Goal: Information Seeking & Learning: Learn about a topic

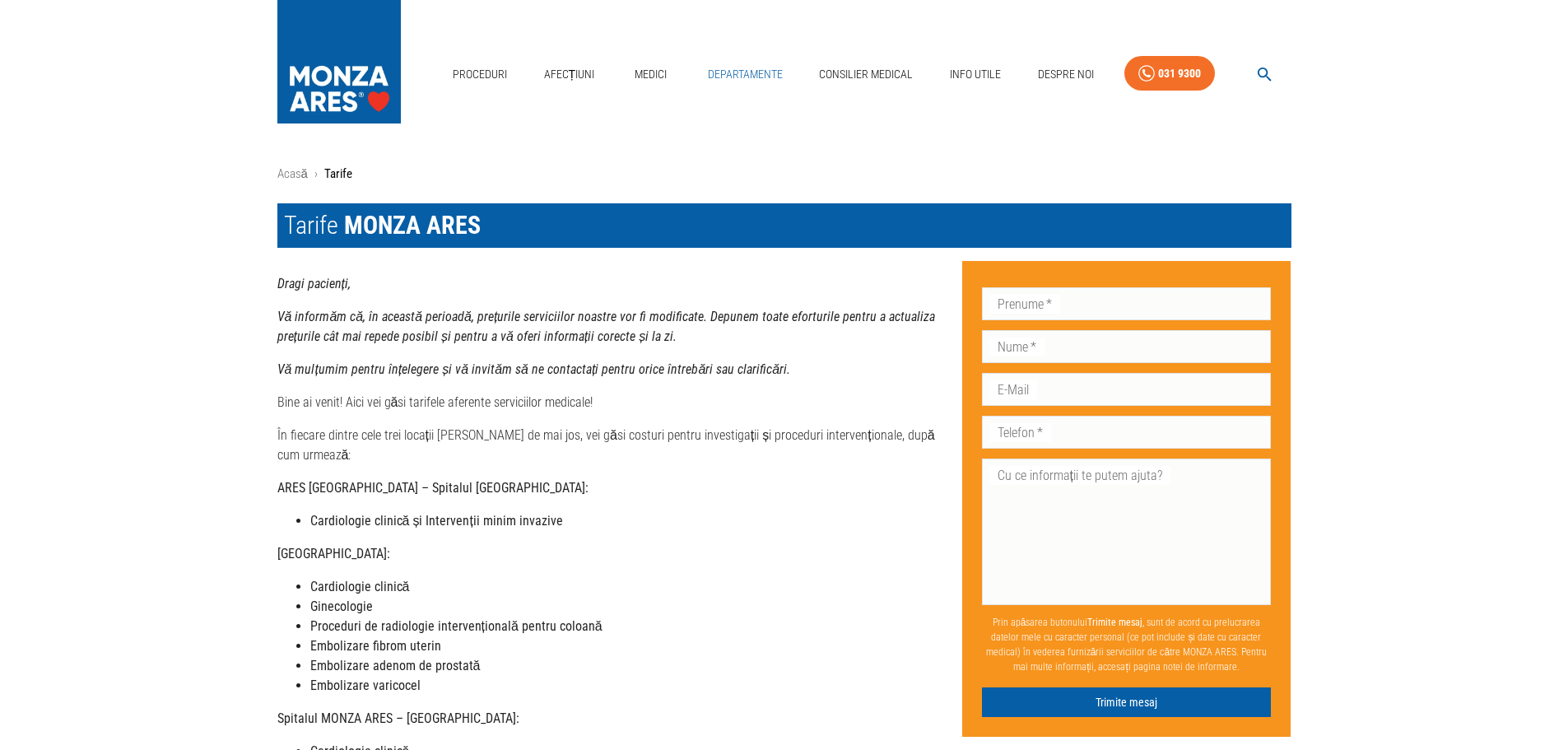
click at [733, 66] on link "Departamente" at bounding box center [745, 74] width 88 height 34
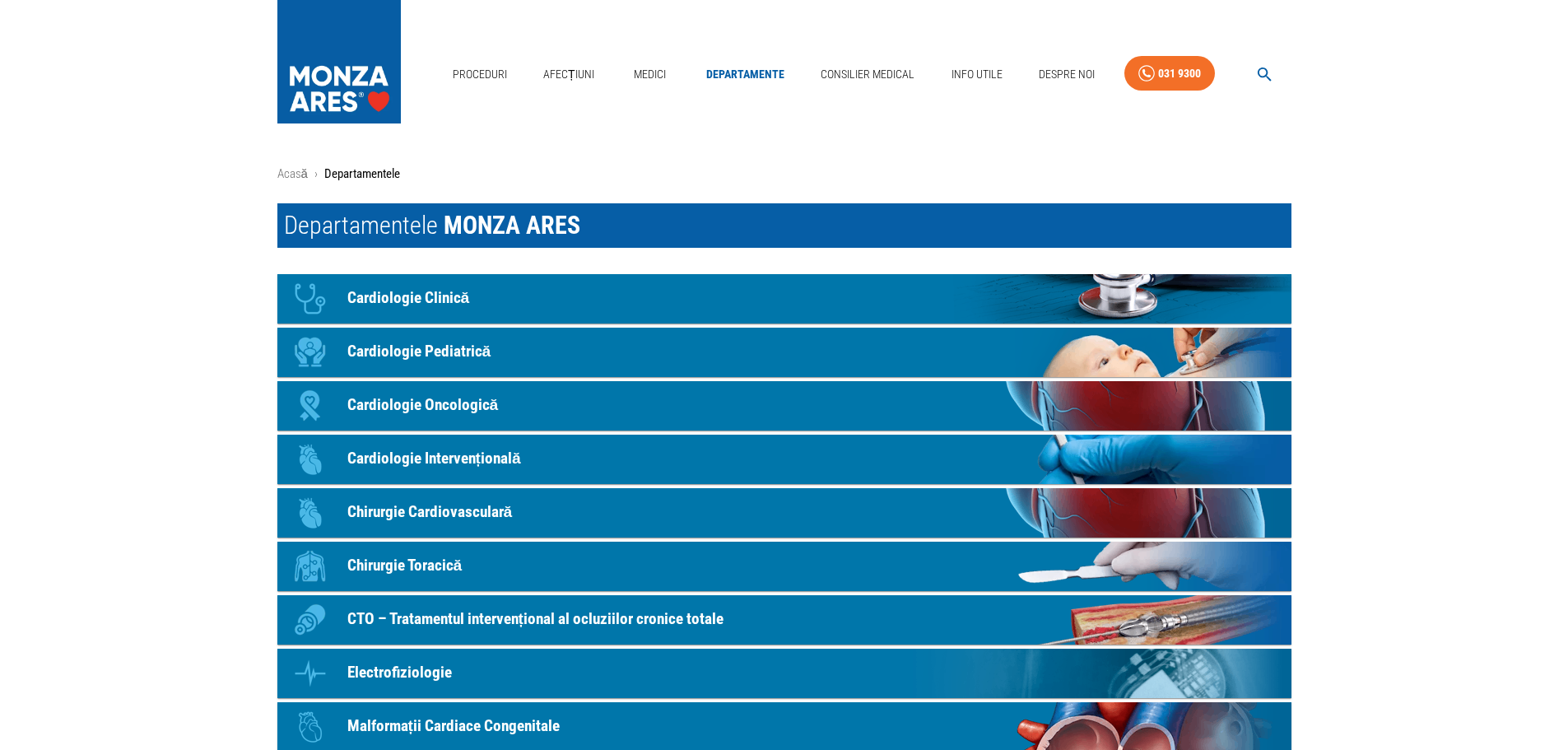
click at [575, 620] on p "CTO – Tratamentul intervențional al ocluziilor cronice totale" at bounding box center [535, 620] width 376 height 24
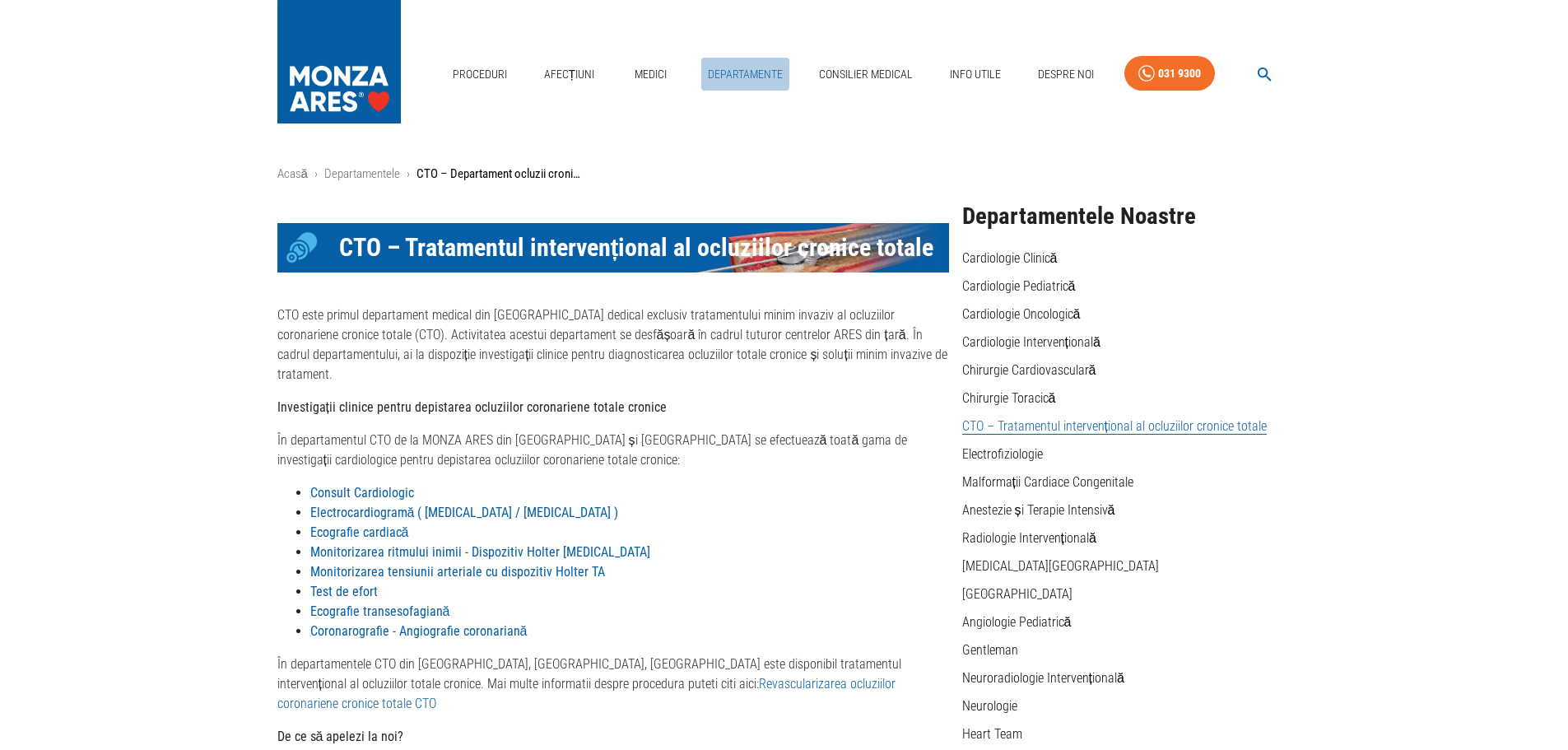
click at [731, 79] on link "Departamente" at bounding box center [745, 74] width 88 height 34
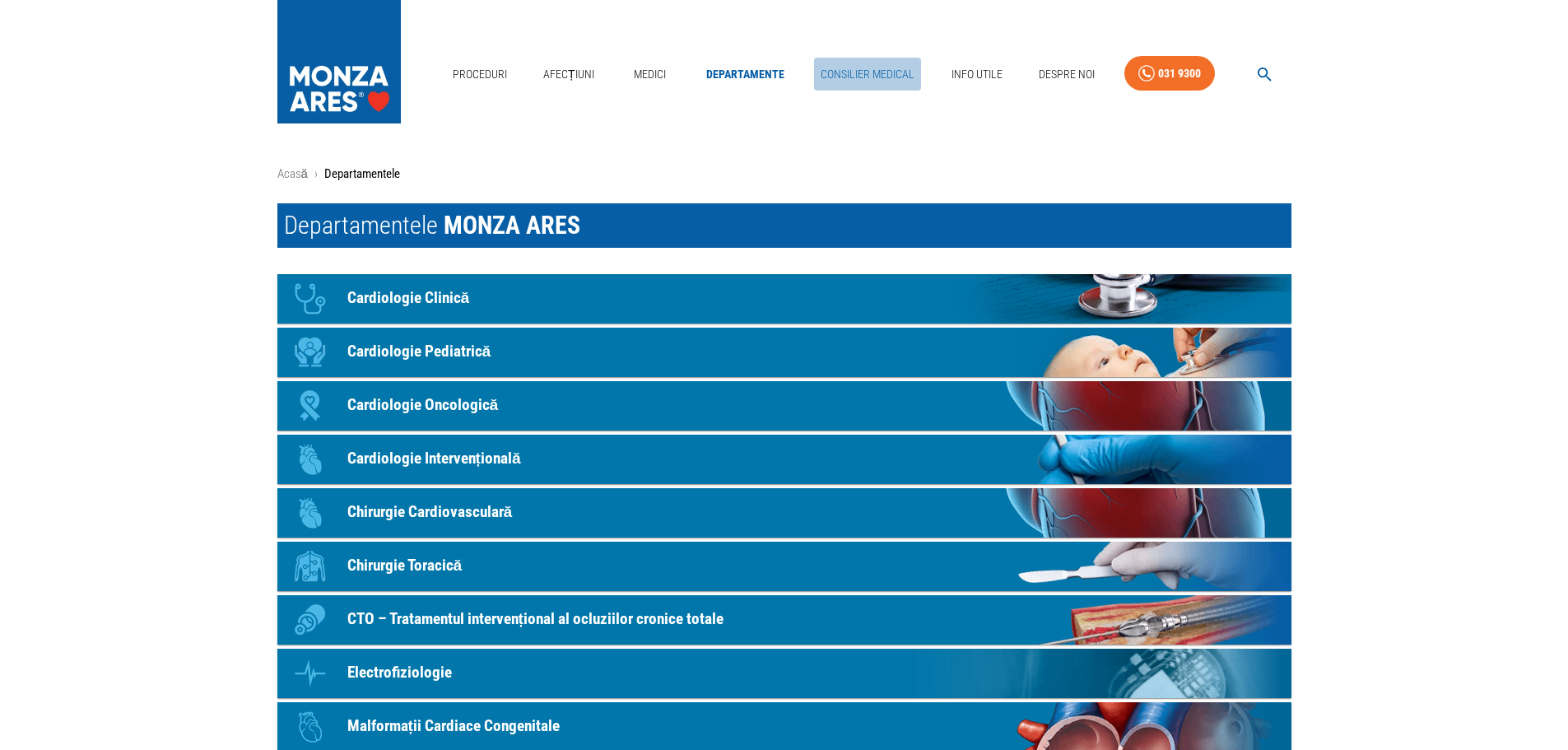
click at [853, 69] on link "Consilier Medical" at bounding box center [867, 74] width 107 height 34
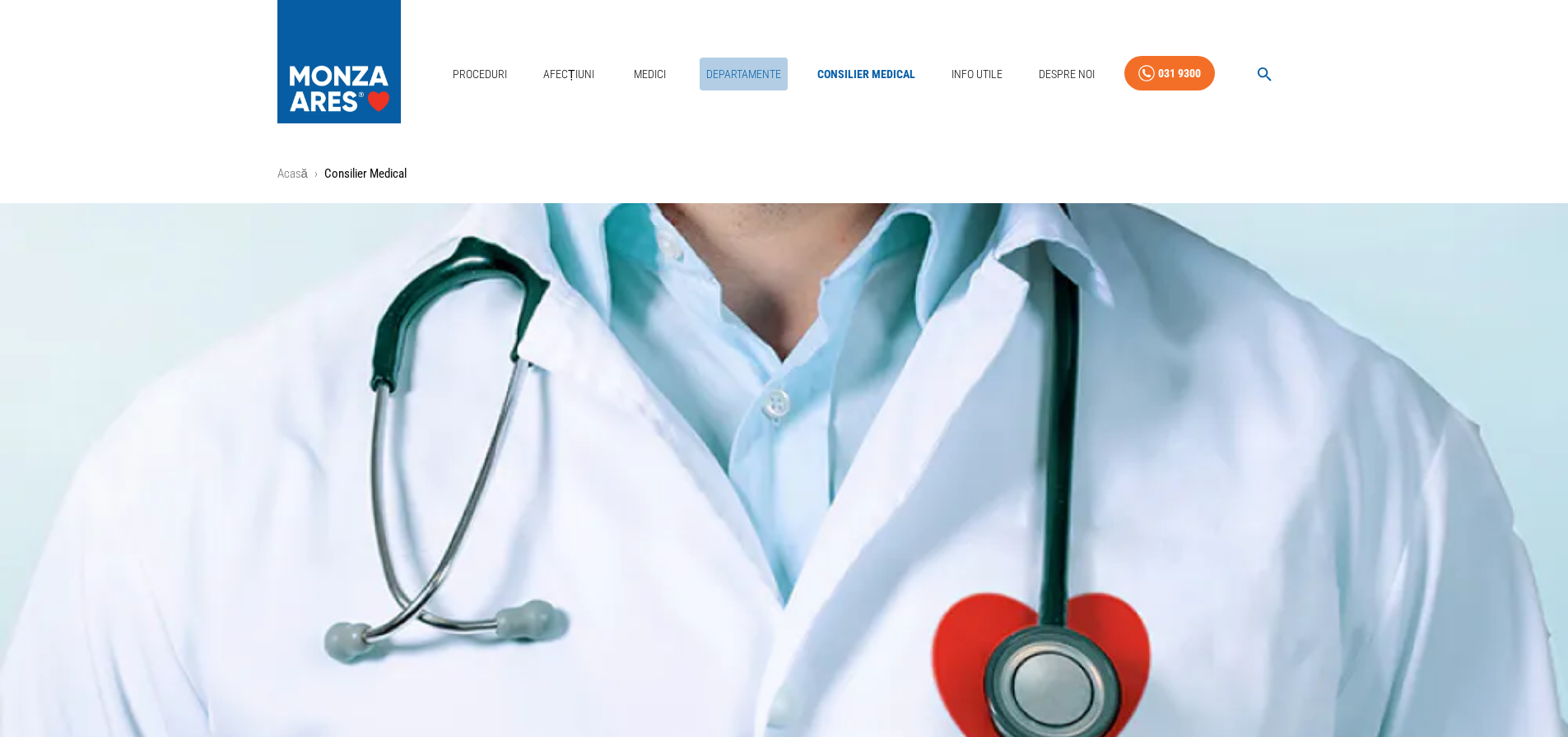
click at [755, 75] on link "Departamente" at bounding box center [743, 74] width 88 height 34
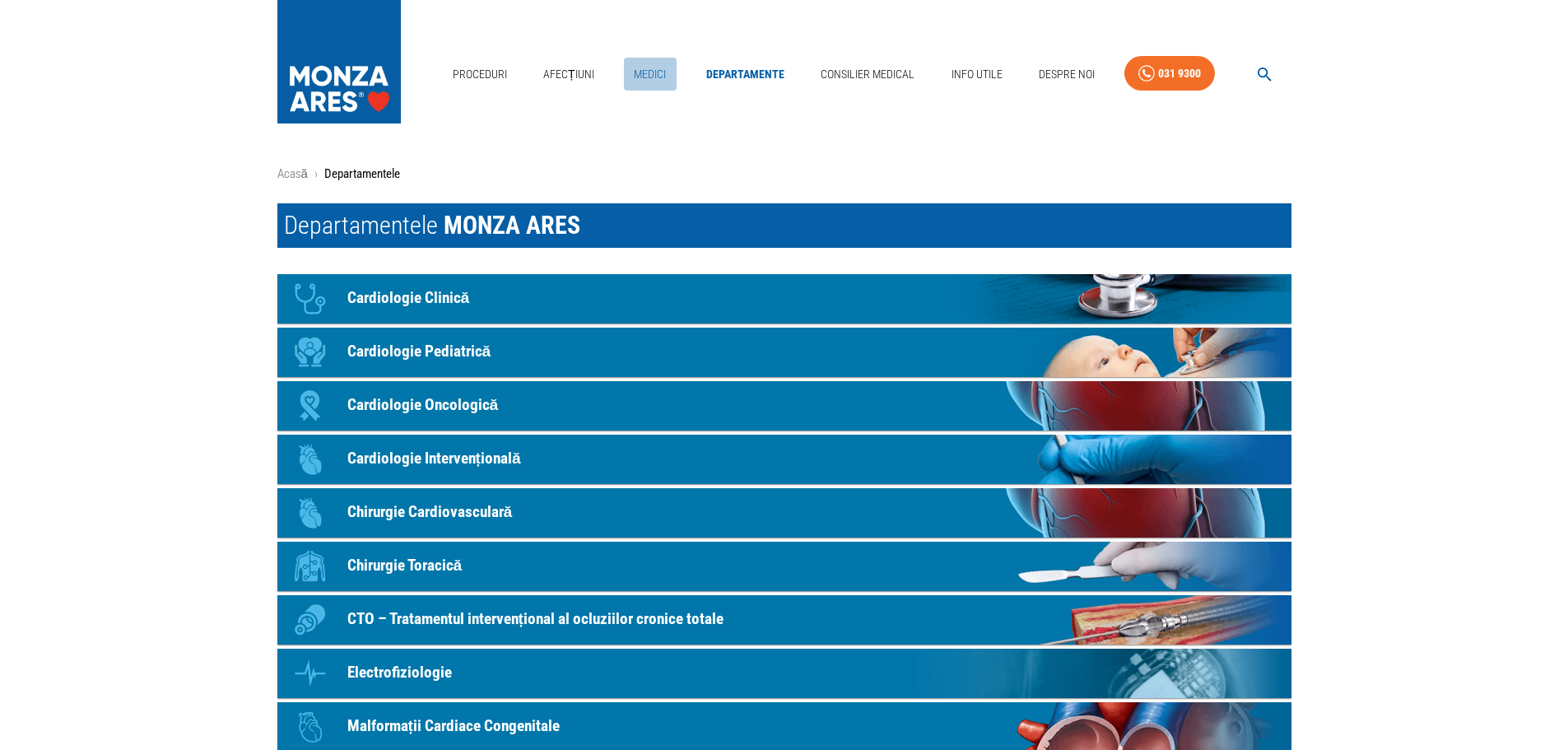
click at [658, 70] on link "Medici" at bounding box center [650, 74] width 53 height 34
